Goal: Use online tool/utility: Utilize a website feature to perform a specific function

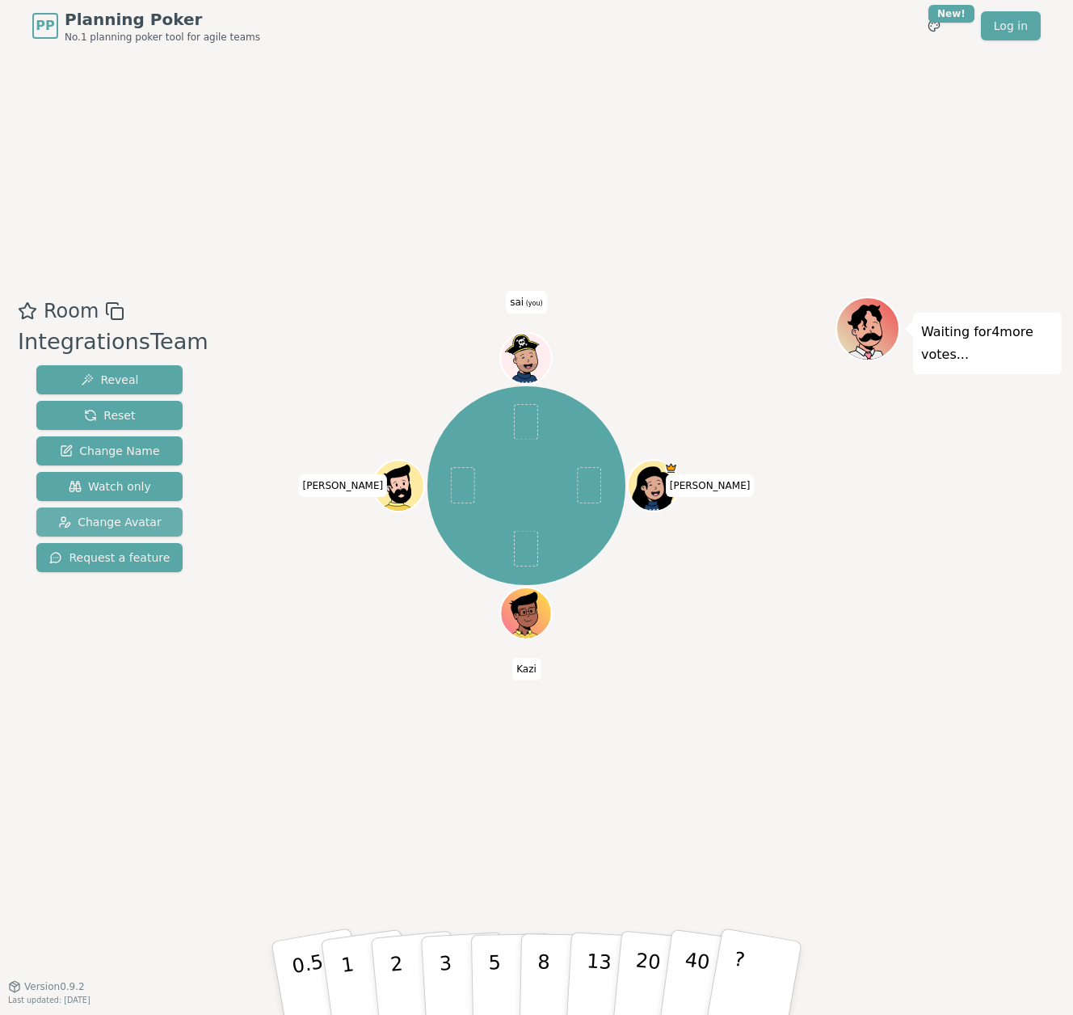
click at [114, 519] on span "Change Avatar" at bounding box center [109, 522] width 103 height 16
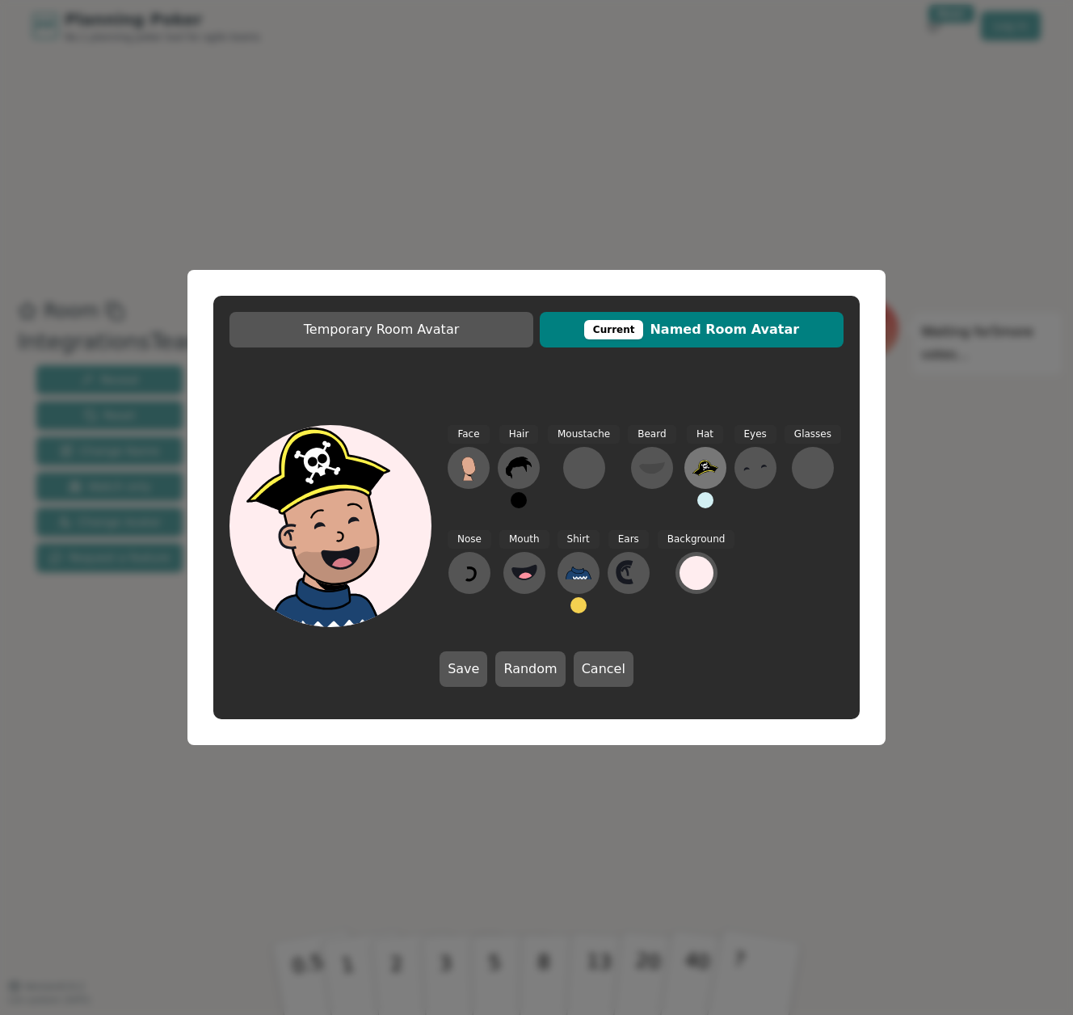
click at [700, 467] on icon at bounding box center [705, 467] width 26 height 15
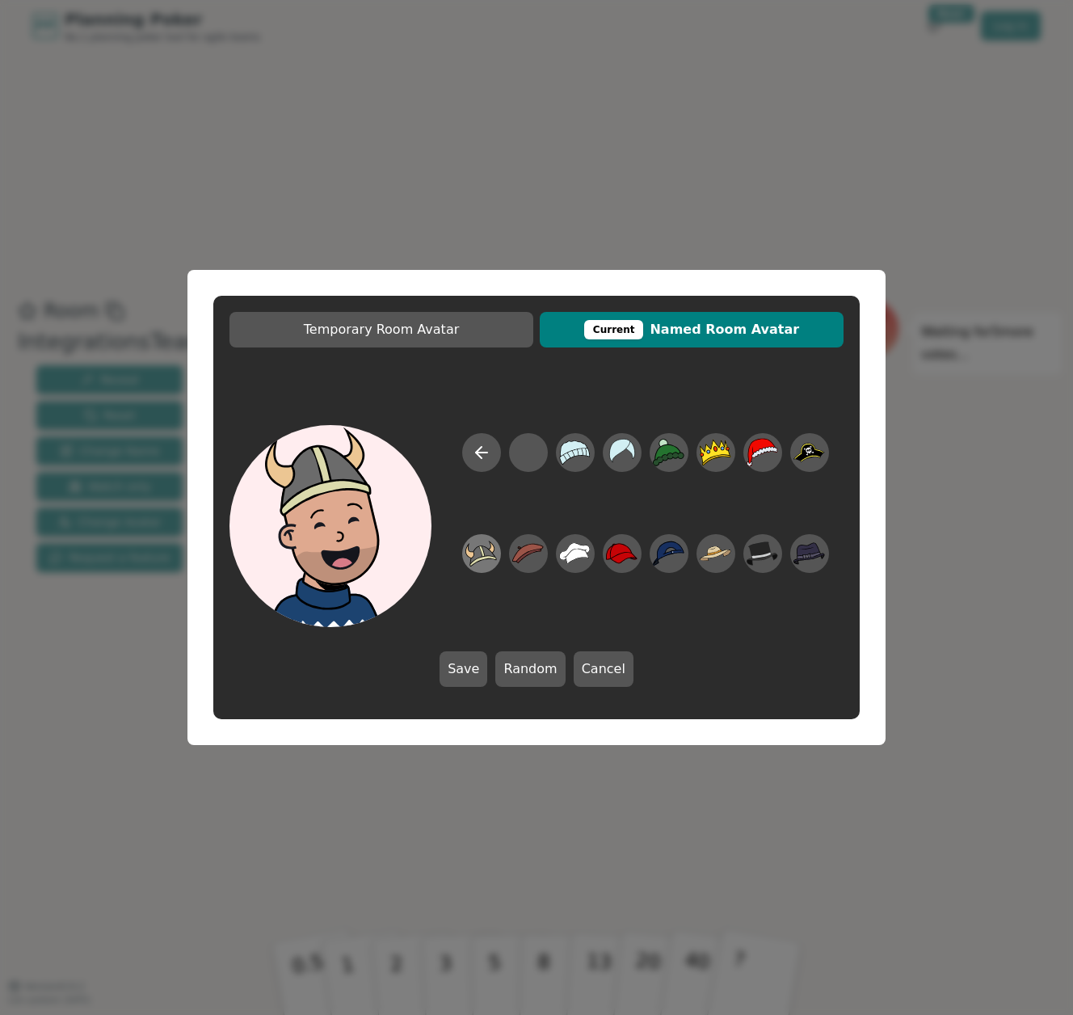
click at [489, 544] on icon at bounding box center [481, 554] width 32 height 36
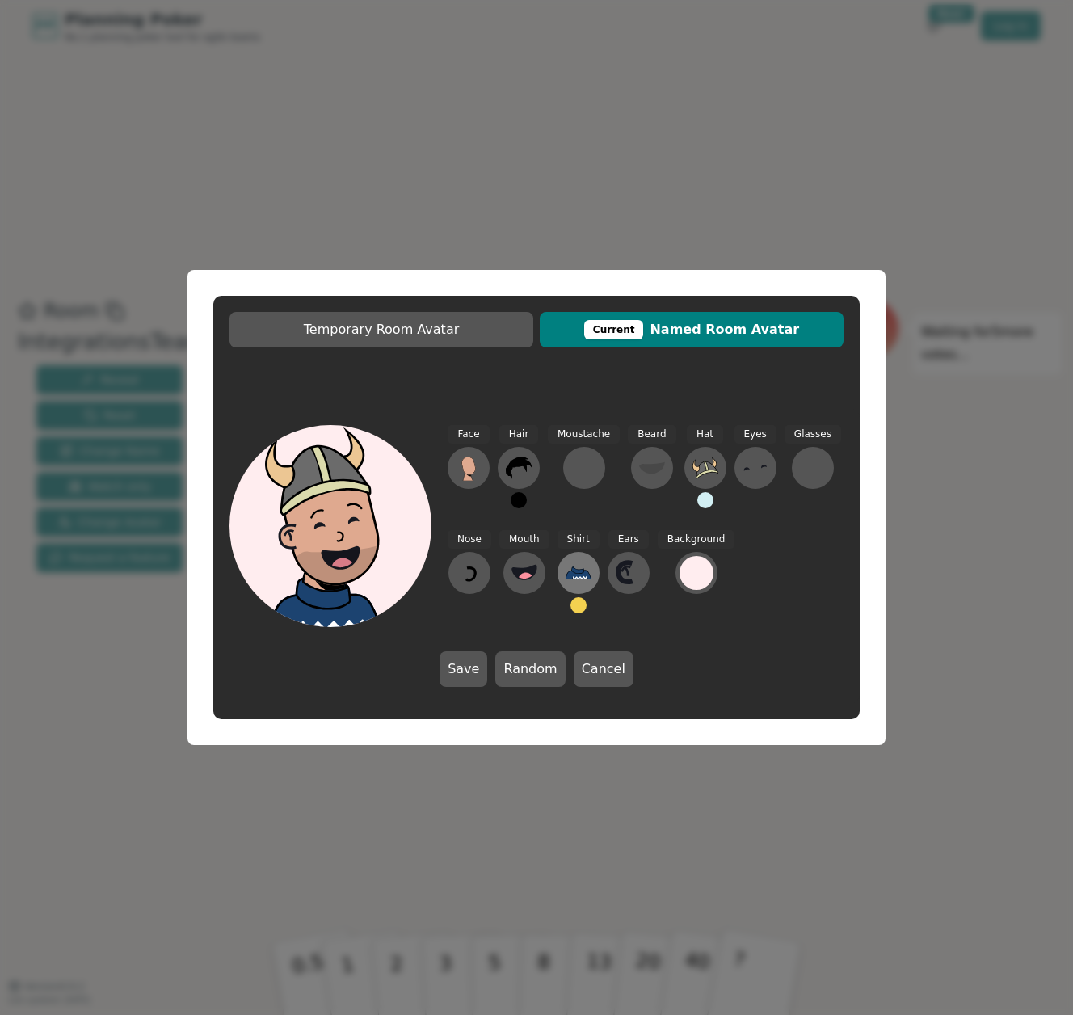
click at [582, 566] on icon at bounding box center [578, 573] width 26 height 26
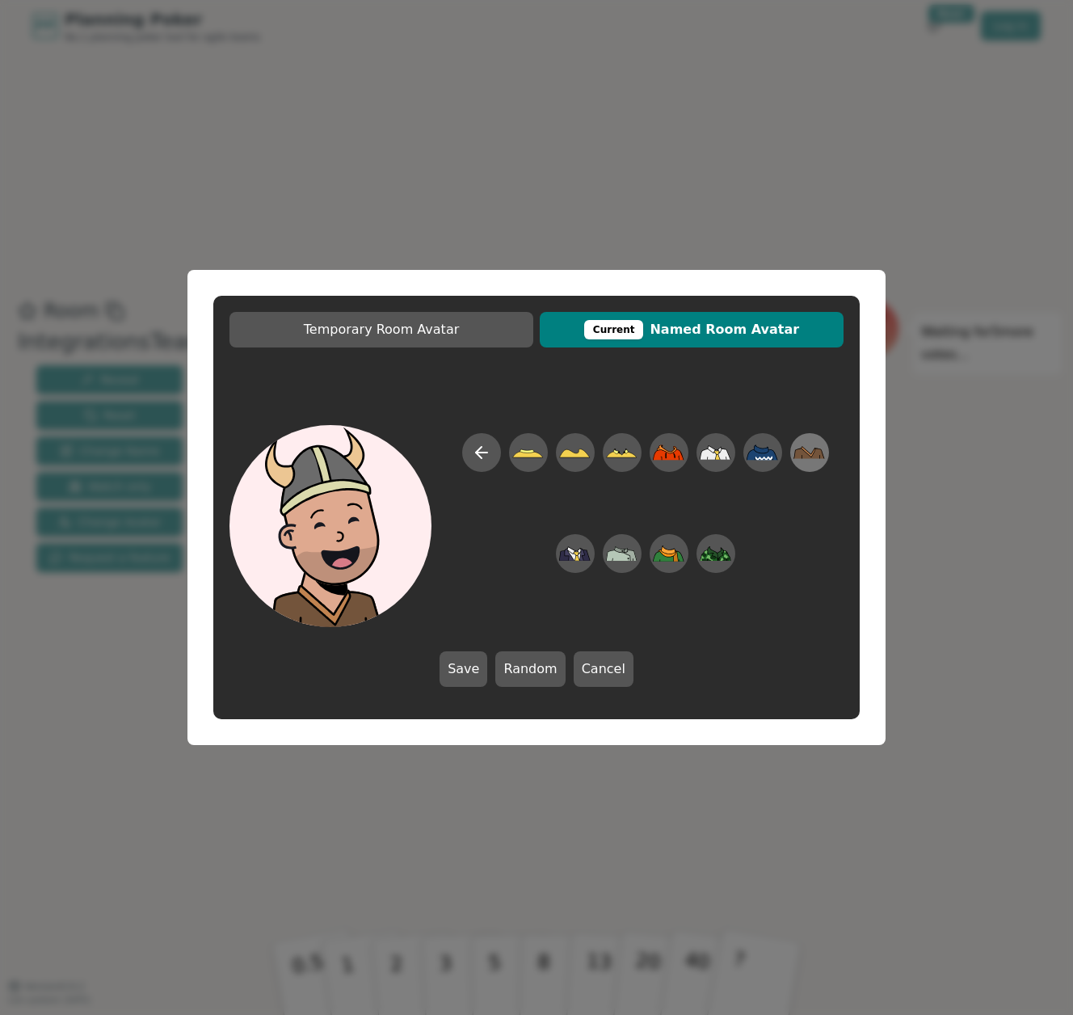
click at [799, 459] on icon at bounding box center [809, 453] width 32 height 36
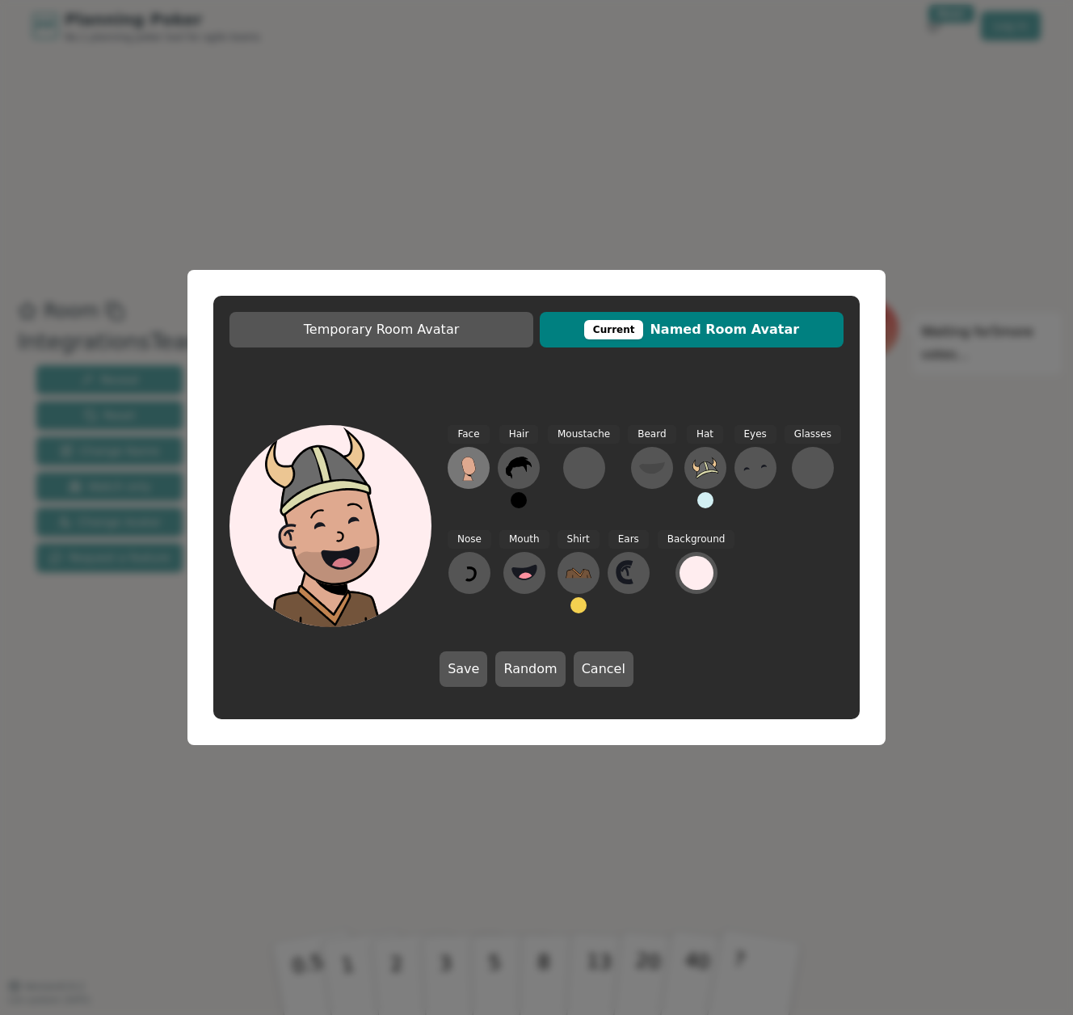
click at [460, 459] on icon at bounding box center [469, 468] width 26 height 26
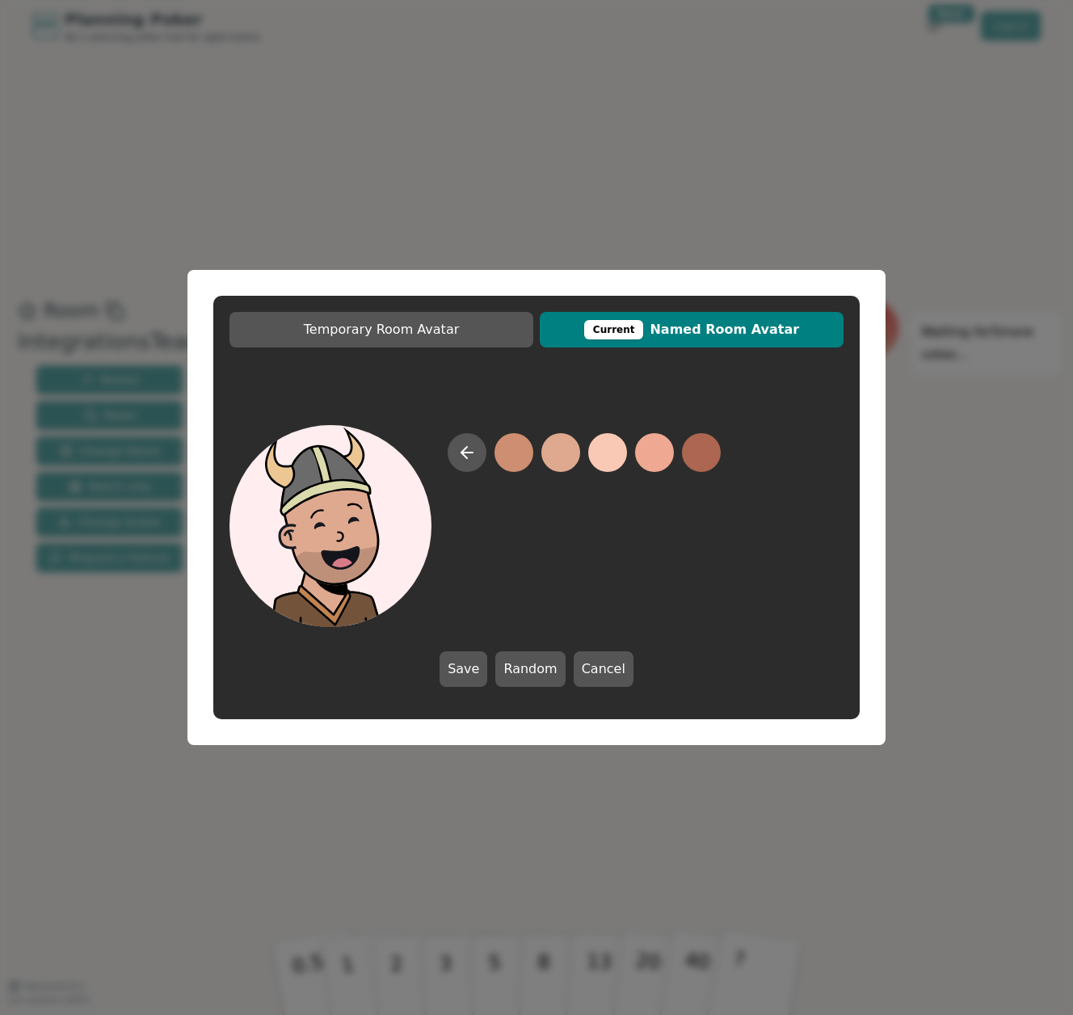
click at [819, 546] on div at bounding box center [536, 526] width 614 height 202
click at [471, 656] on button "Save" at bounding box center [463, 669] width 48 height 36
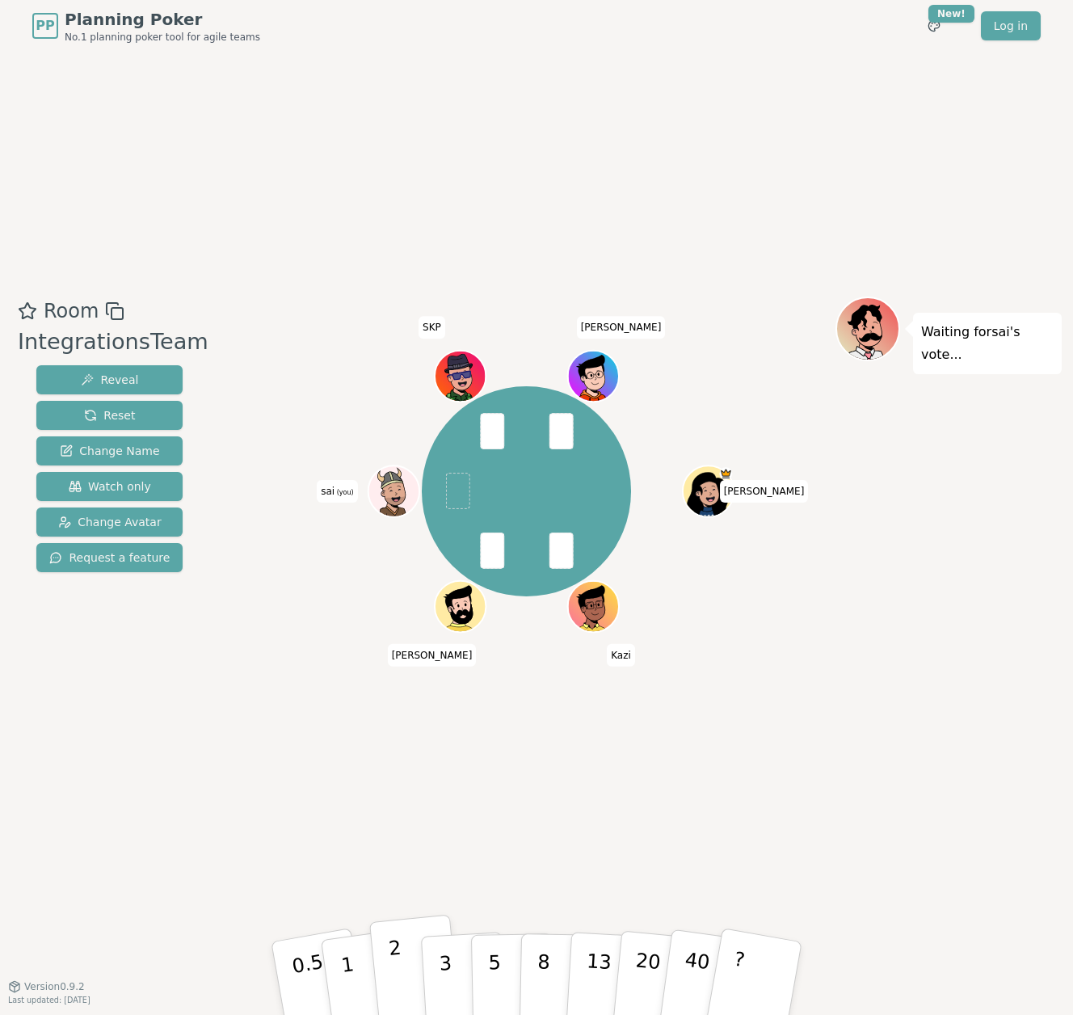
click at [403, 965] on button "2" at bounding box center [415, 978] width 92 height 128
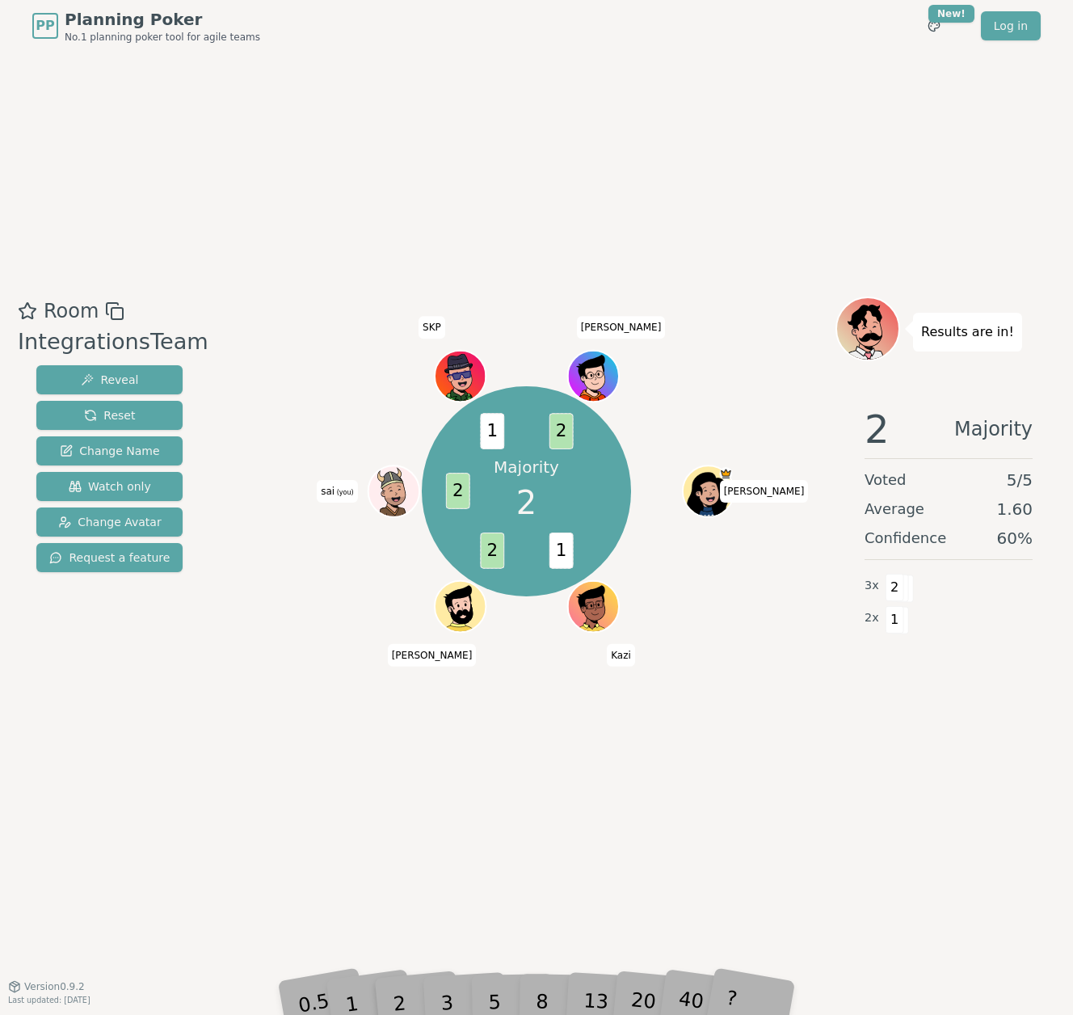
click at [386, 816] on div "Room IntegrationsTeam Reveal Reset Change Name Watch only Change Avatar Request…" at bounding box center [536, 519] width 1050 height 934
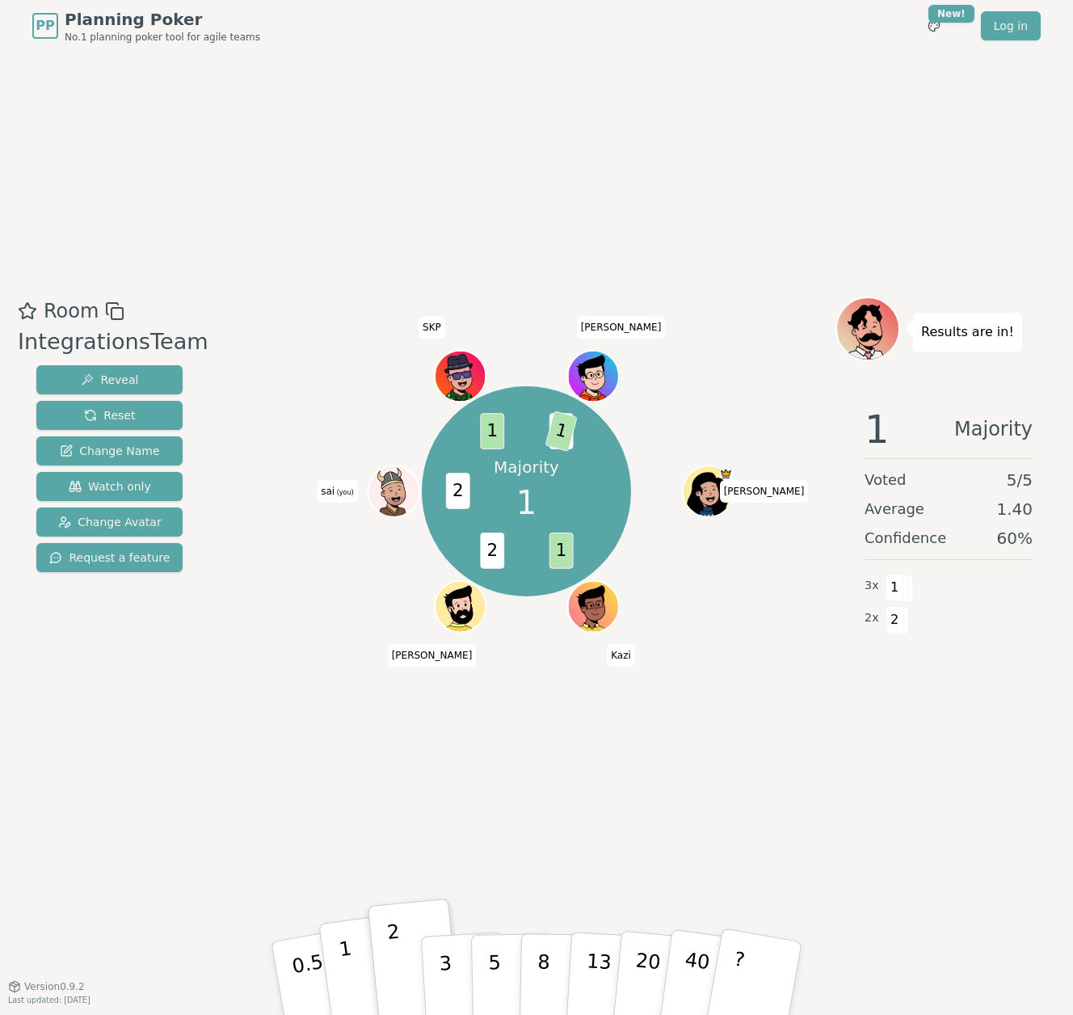
click at [356, 990] on button "1" at bounding box center [366, 978] width 96 height 131
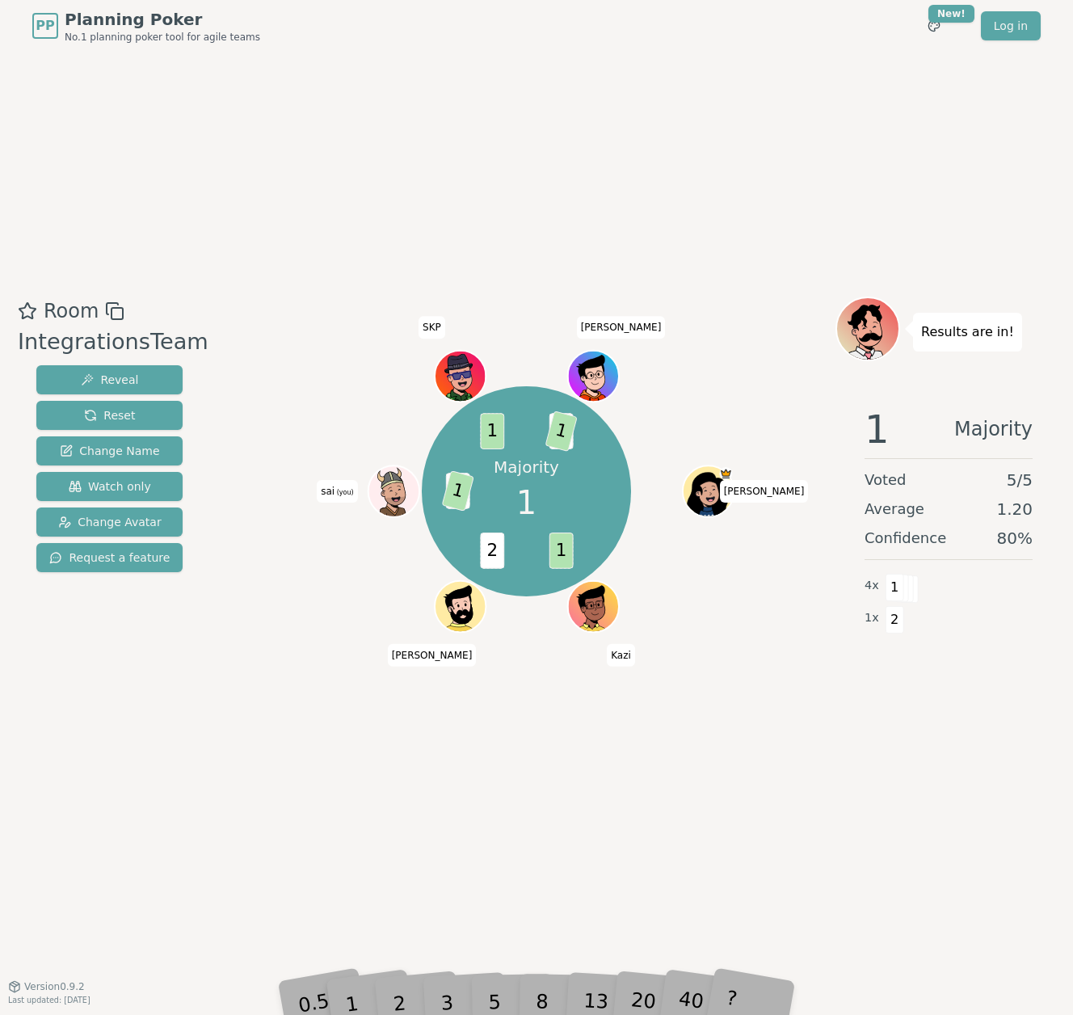
click at [346, 825] on div "Room IntegrationsTeam Reveal Reset Change Name Watch only Change Avatar Request…" at bounding box center [536, 519] width 1050 height 934
click at [327, 706] on div "Majority 1 1 2 2 1 1 2 1 [PERSON_NAME] [PERSON_NAME] (you) SKP [PERSON_NAME]" at bounding box center [526, 518] width 618 height 444
click at [128, 419] on button "Reset" at bounding box center [109, 415] width 146 height 29
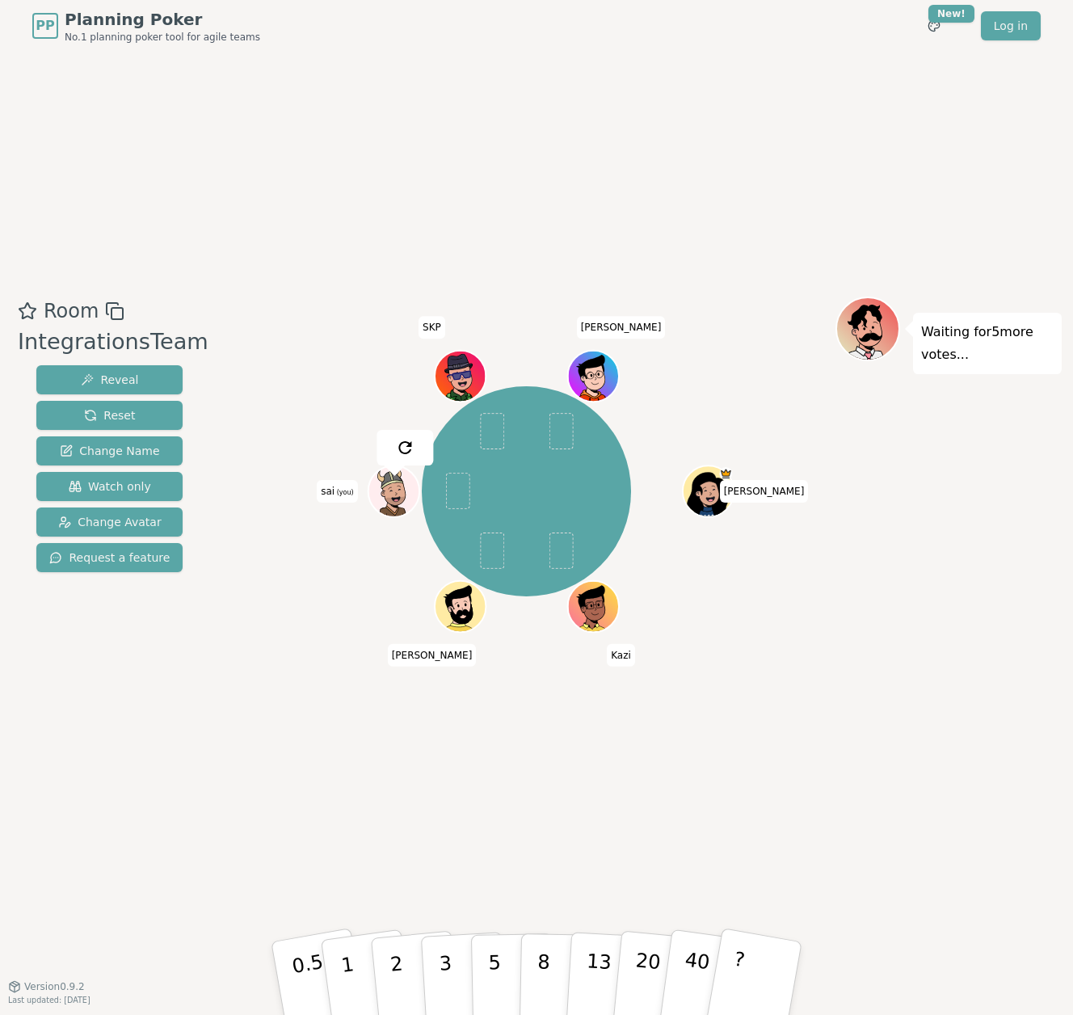
click at [276, 370] on div "[PERSON_NAME] [PERSON_NAME] (you) SKP [PERSON_NAME]" at bounding box center [526, 491] width 618 height 331
click at [939, 23] on html "PP Planning Poker No.1 planning poker tool for agile teams Toggle theme New! Lo…" at bounding box center [536, 507] width 1073 height 1015
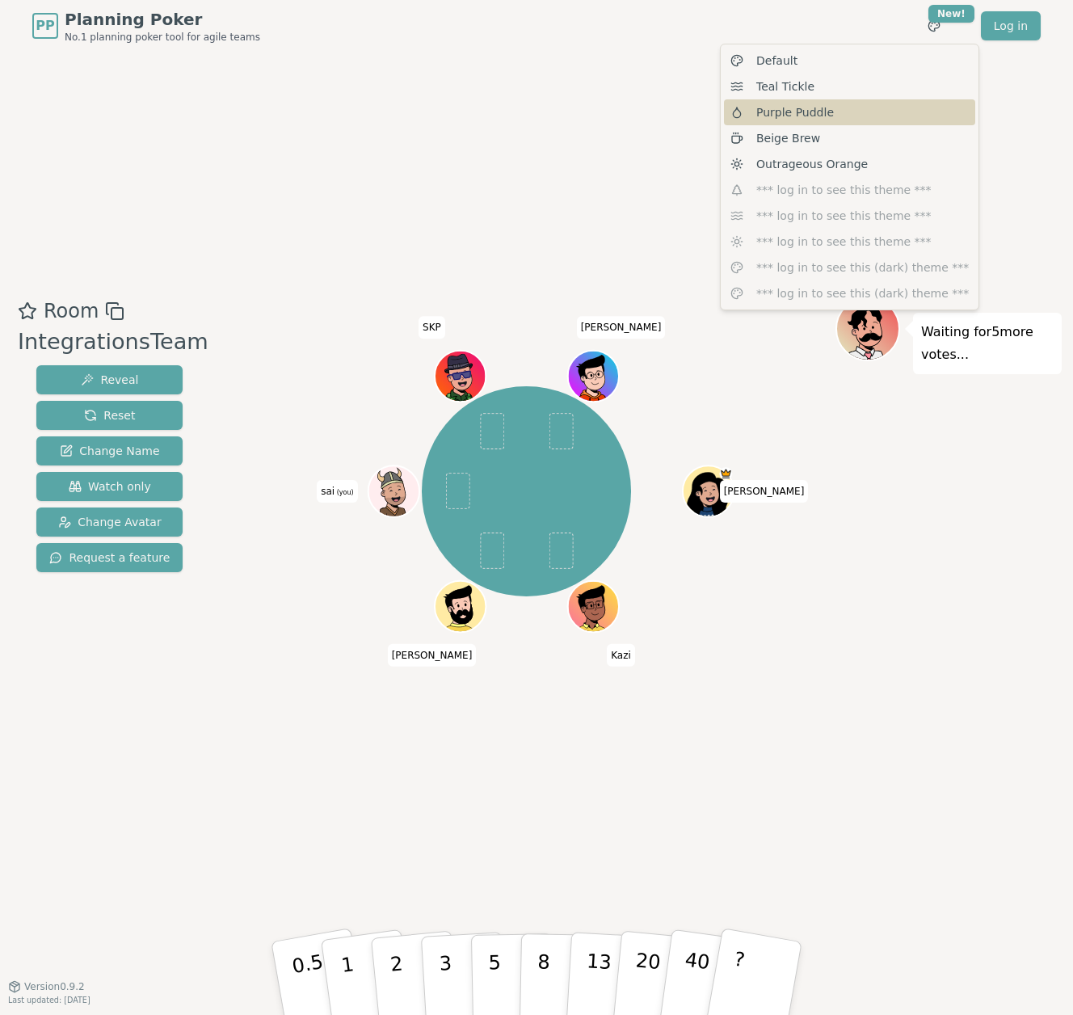
click at [798, 105] on span "Purple Puddle" at bounding box center [795, 112] width 78 height 16
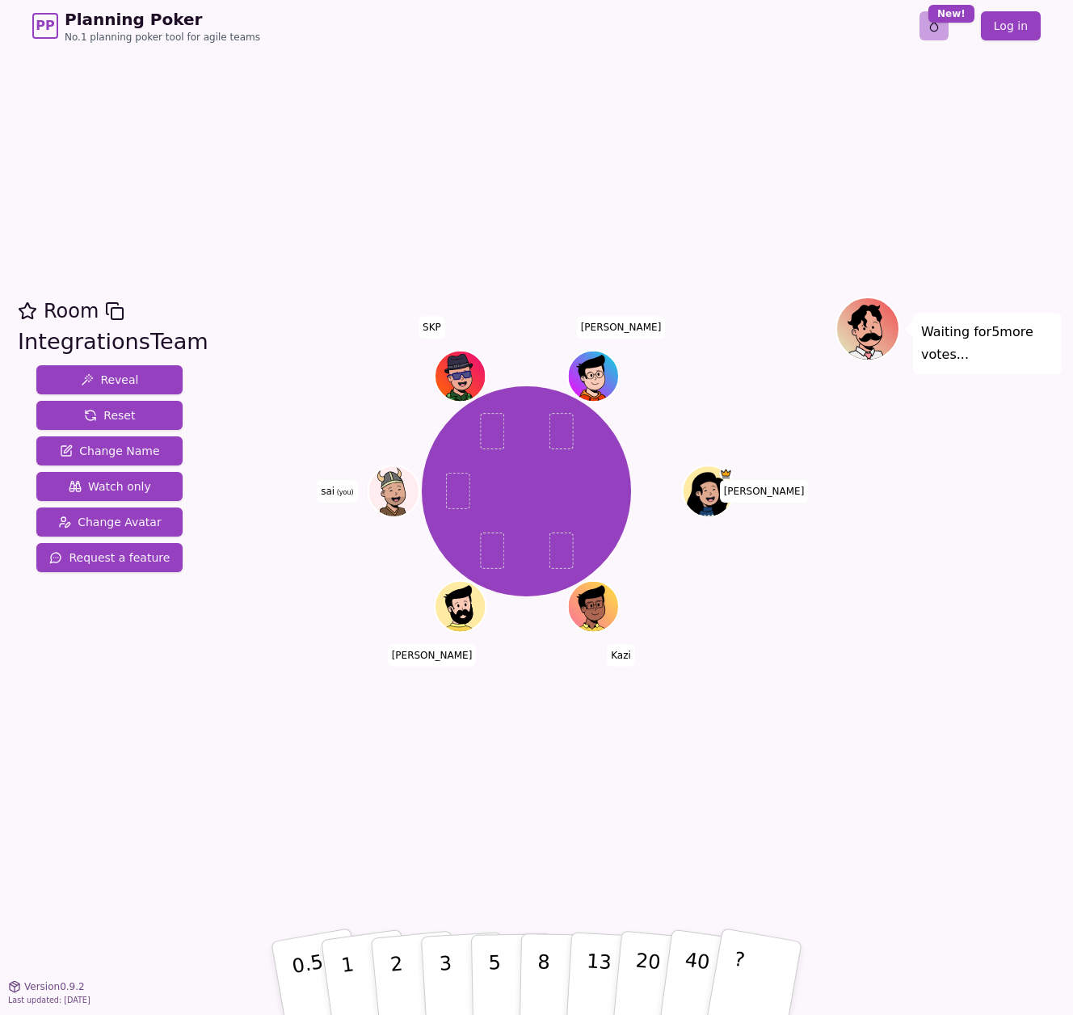
click at [950, 23] on html "PP Planning Poker No.1 planning poker tool for agile teams Toggle theme New! Lo…" at bounding box center [536, 507] width 1073 height 1015
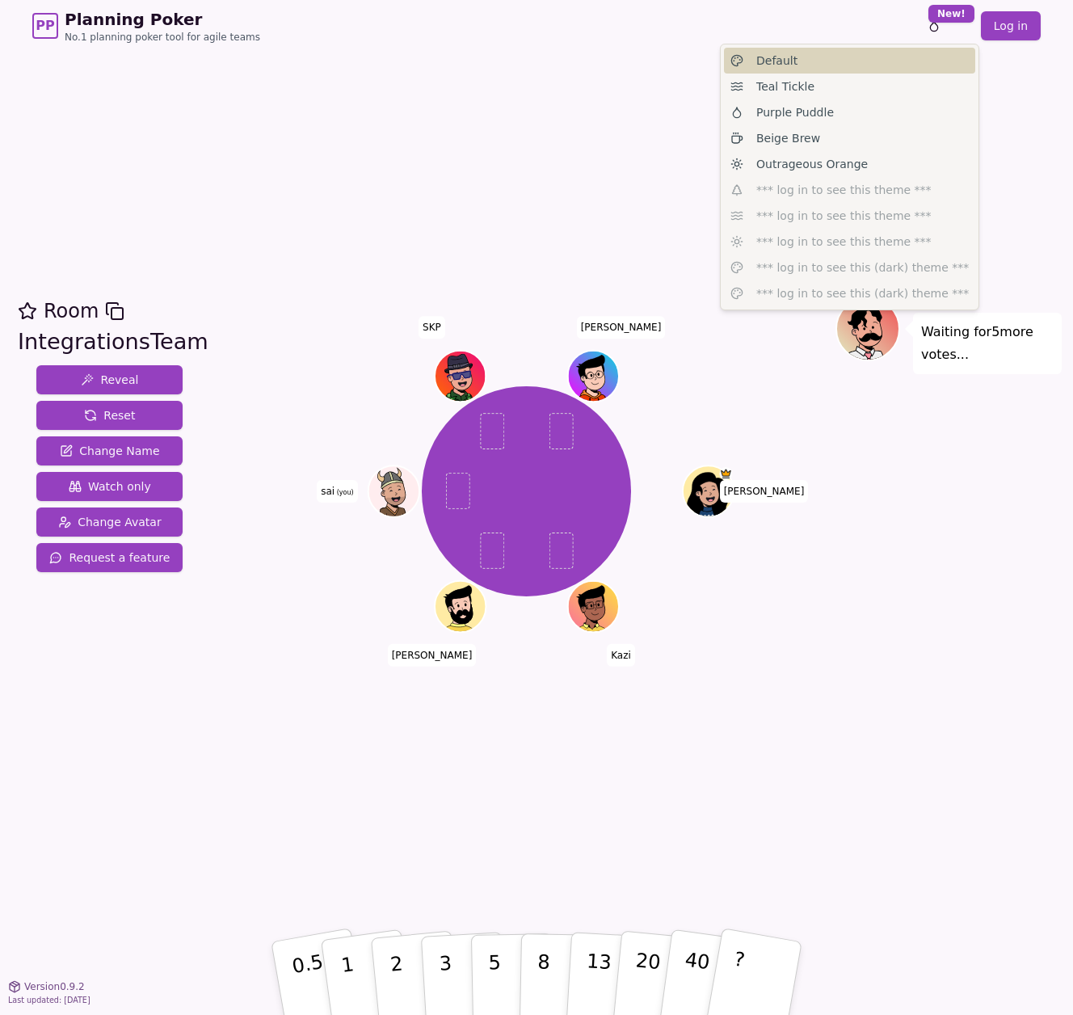
click at [871, 60] on div "Default" at bounding box center [849, 61] width 251 height 26
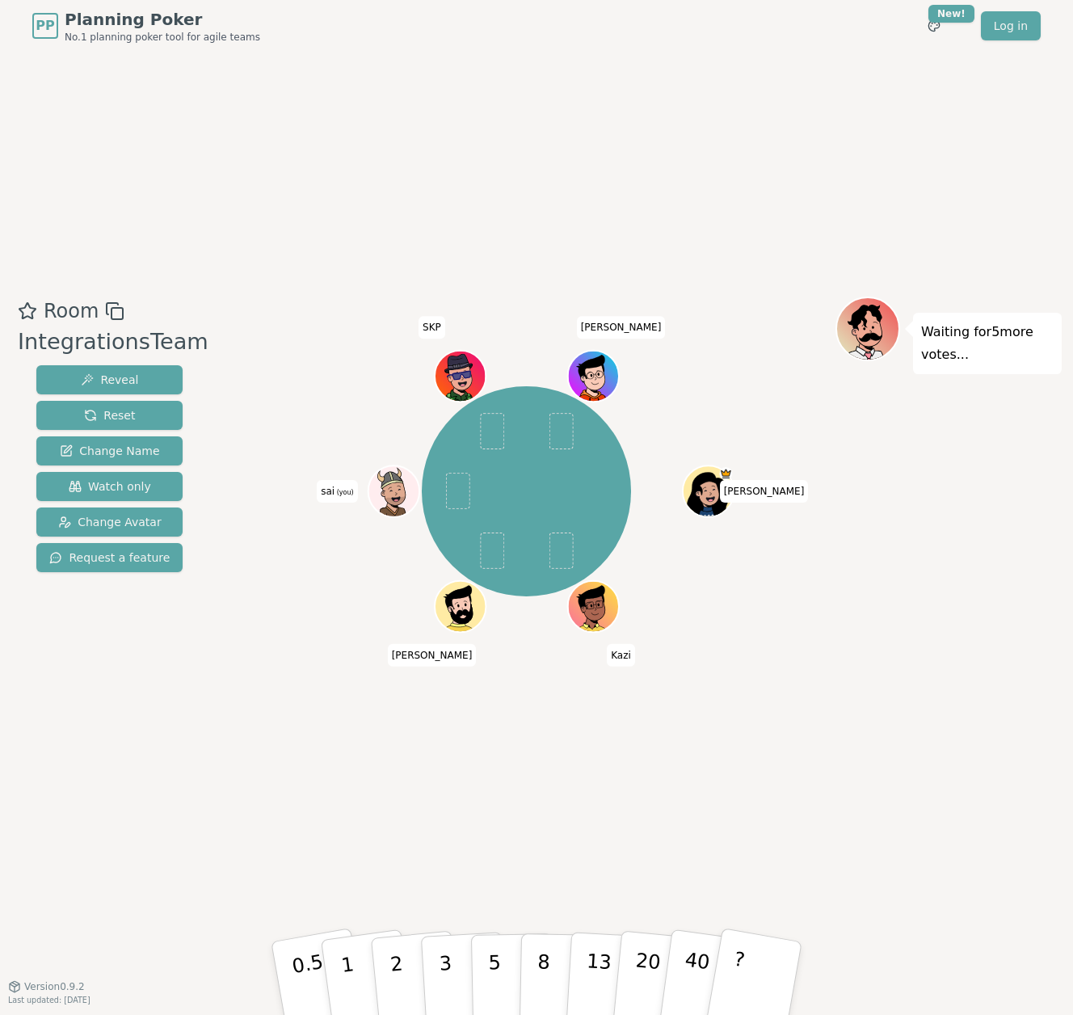
click at [801, 165] on div "Room IntegrationsTeam Reveal Reset Change Name Watch only Change Avatar Request…" at bounding box center [536, 519] width 1050 height 934
click at [306, 961] on p "0.5" at bounding box center [310, 979] width 45 height 91
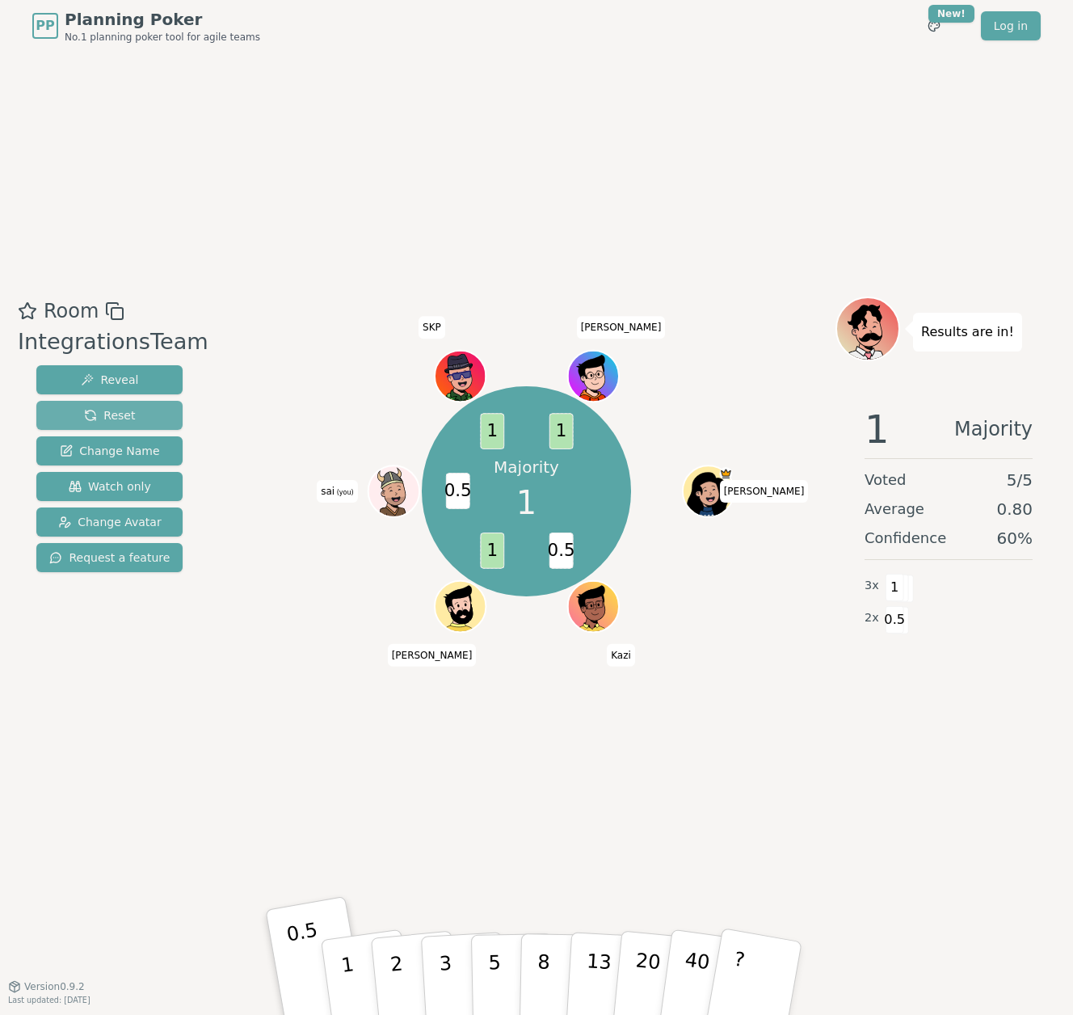
click at [88, 402] on button "Reset" at bounding box center [109, 415] width 146 height 29
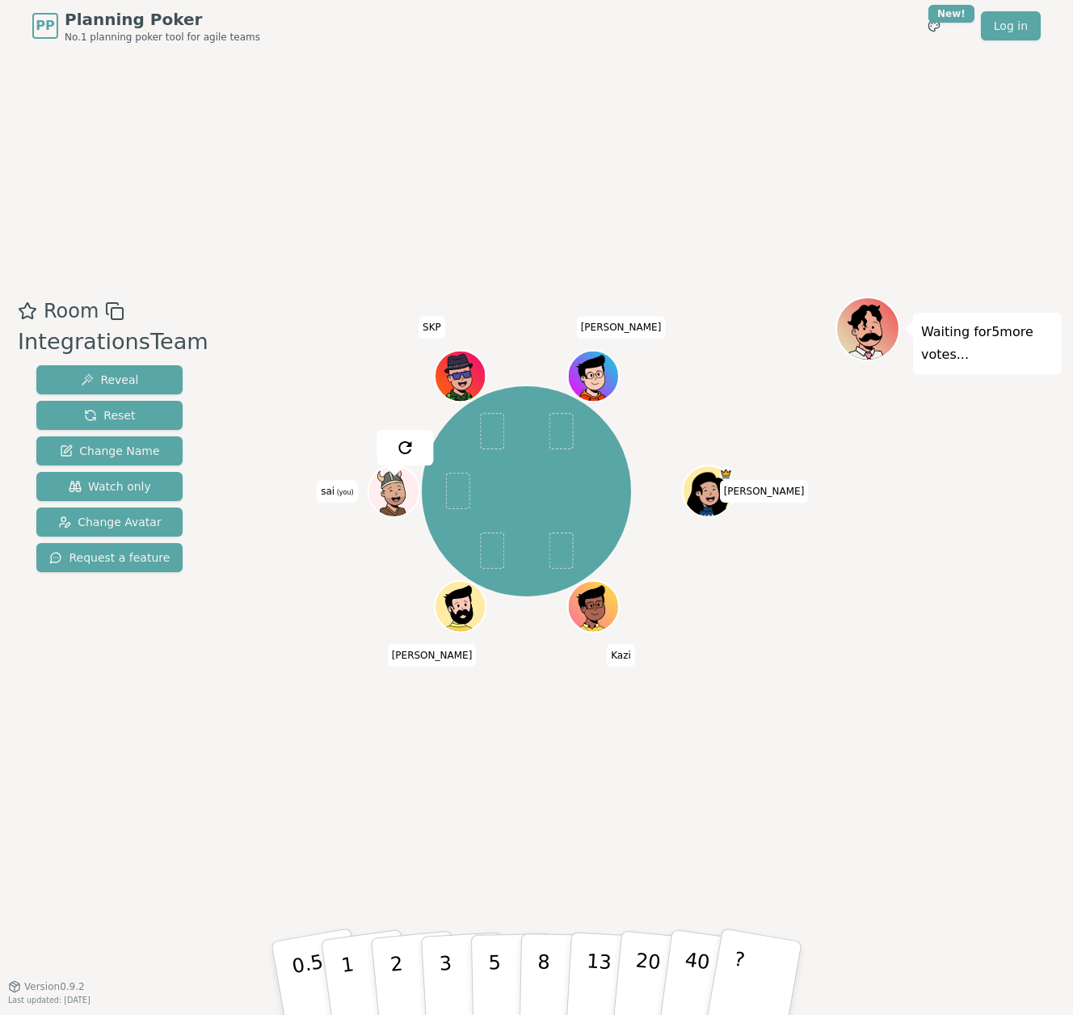
click at [286, 396] on div "[PERSON_NAME] [PERSON_NAME] (you) SKP [PERSON_NAME]" at bounding box center [526, 491] width 618 height 331
click at [234, 750] on div "Room IntegrationsTeam Reveal Reset Change Name Watch only Change Avatar Request…" at bounding box center [536, 519] width 1050 height 934
click at [128, 714] on div "Room IntegrationsTeam Reveal Reset Change Name Watch only Change Avatar Request…" at bounding box center [109, 518] width 197 height 444
